Goal: Information Seeking & Learning: Learn about a topic

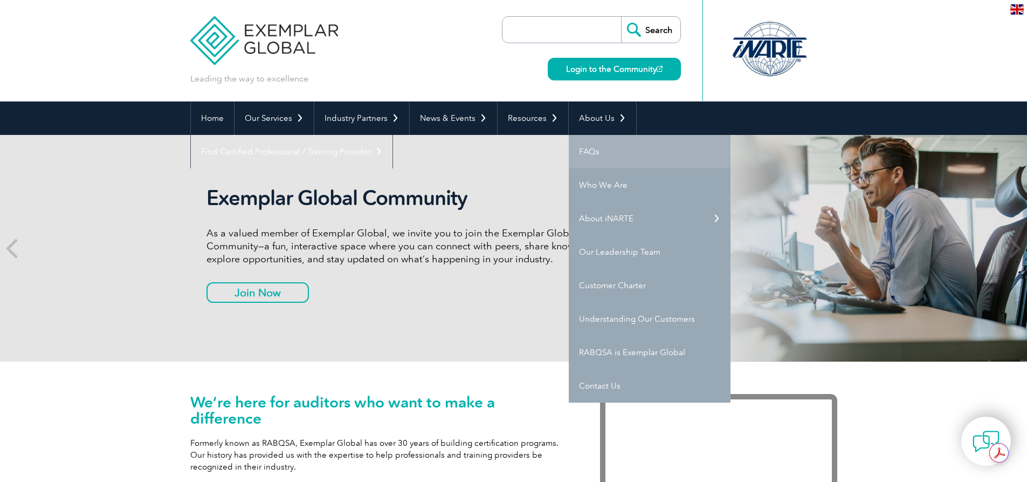
click at [605, 152] on link "FAQs" at bounding box center [650, 151] width 162 height 33
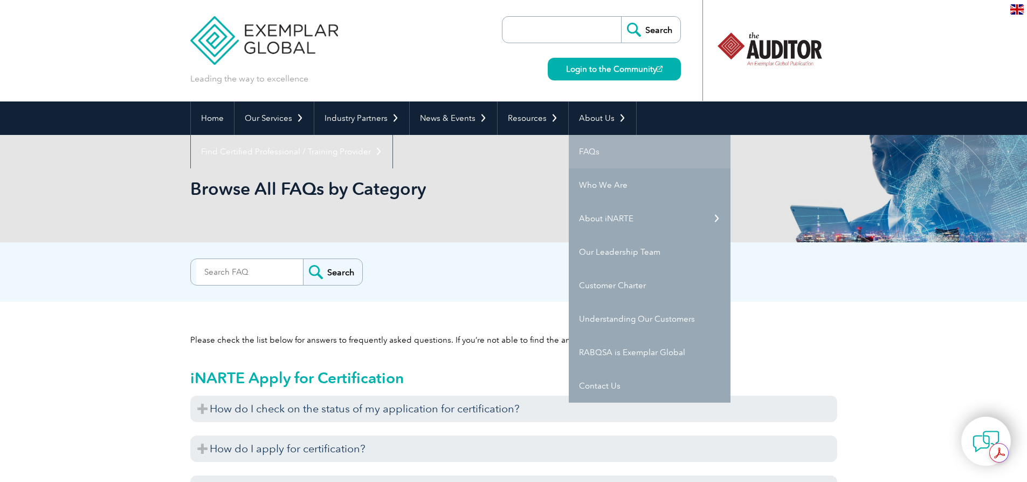
click at [585, 160] on link "FAQs" at bounding box center [650, 151] width 162 height 33
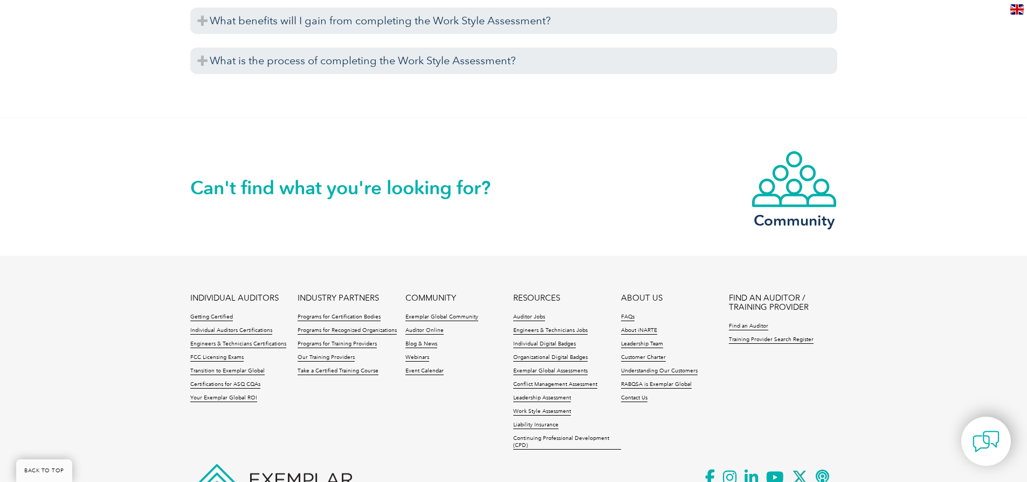
scroll to position [4188, 0]
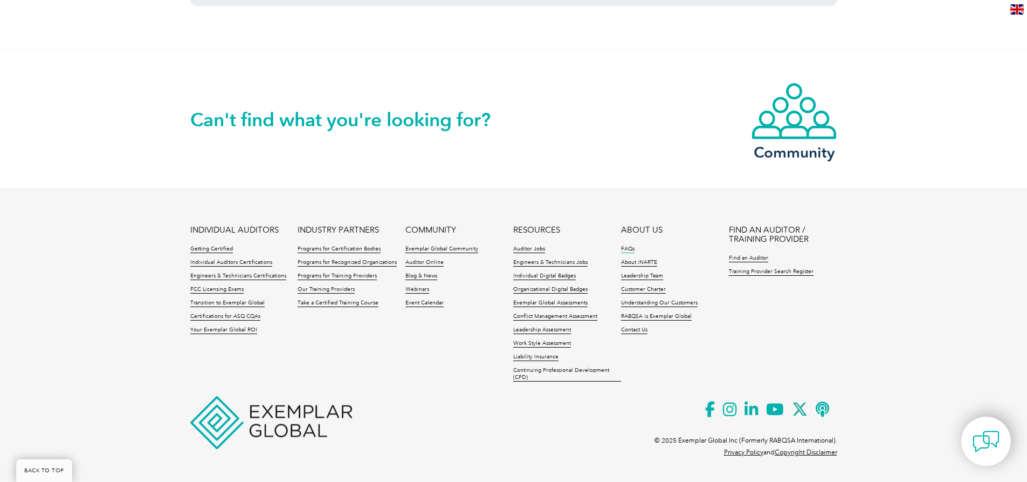
click at [631, 246] on link "FAQs" at bounding box center [627, 249] width 13 height 8
